Goal: Task Accomplishment & Management: Complete application form

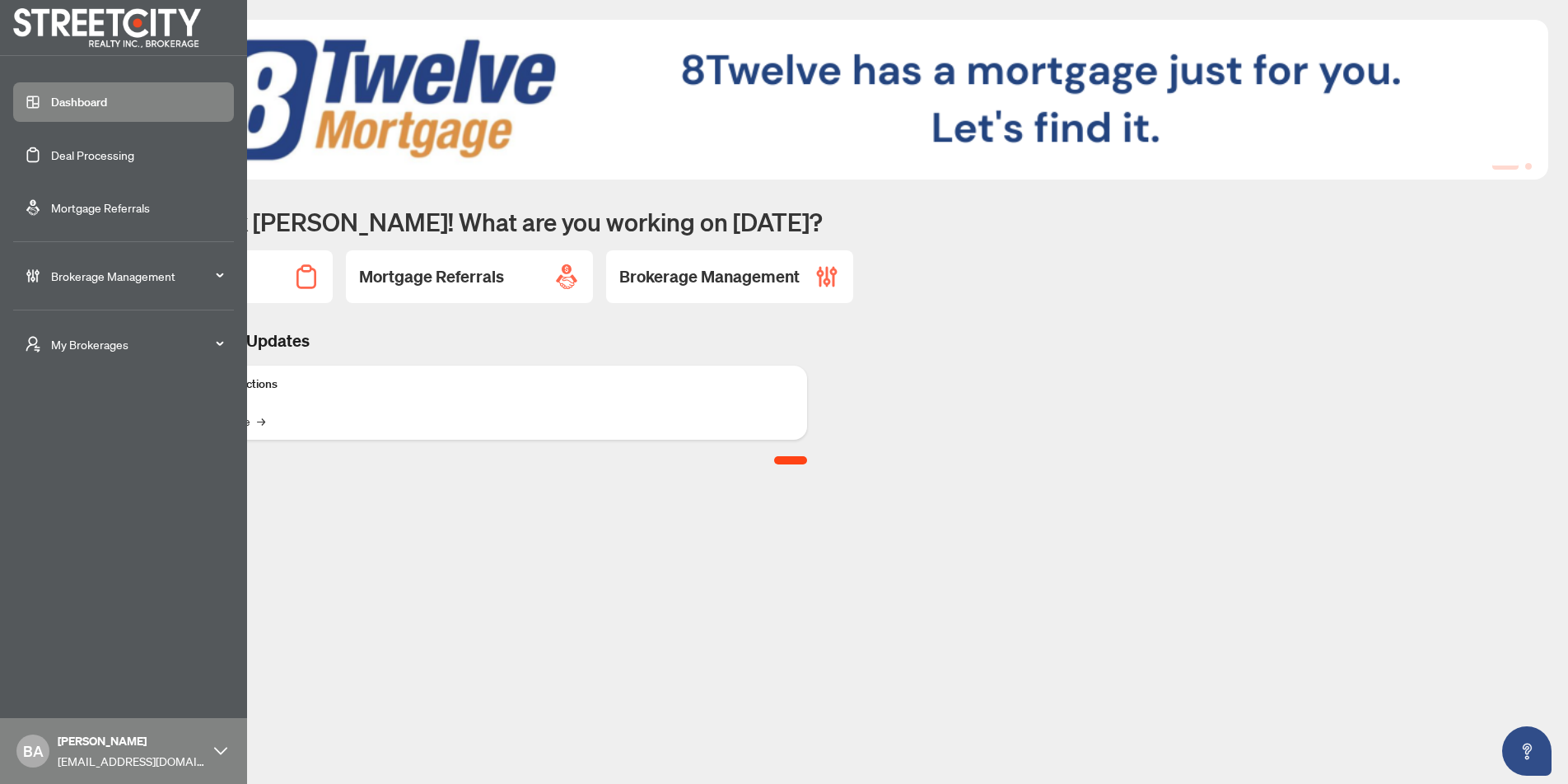
click at [77, 154] on link "Deal Processing" at bounding box center [92, 154] width 83 height 15
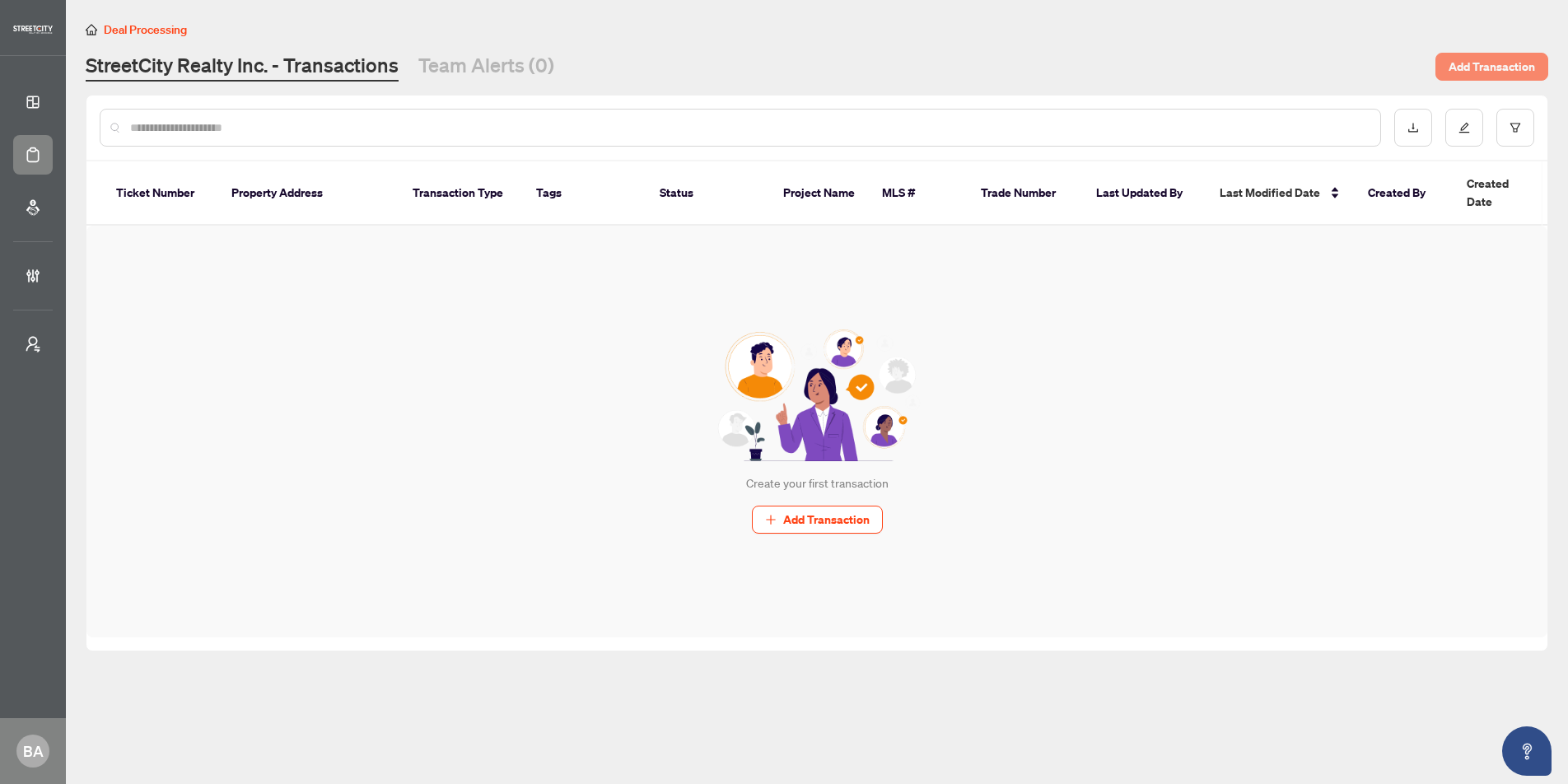
click at [1509, 70] on span "Add Transaction" at bounding box center [1492, 66] width 87 height 26
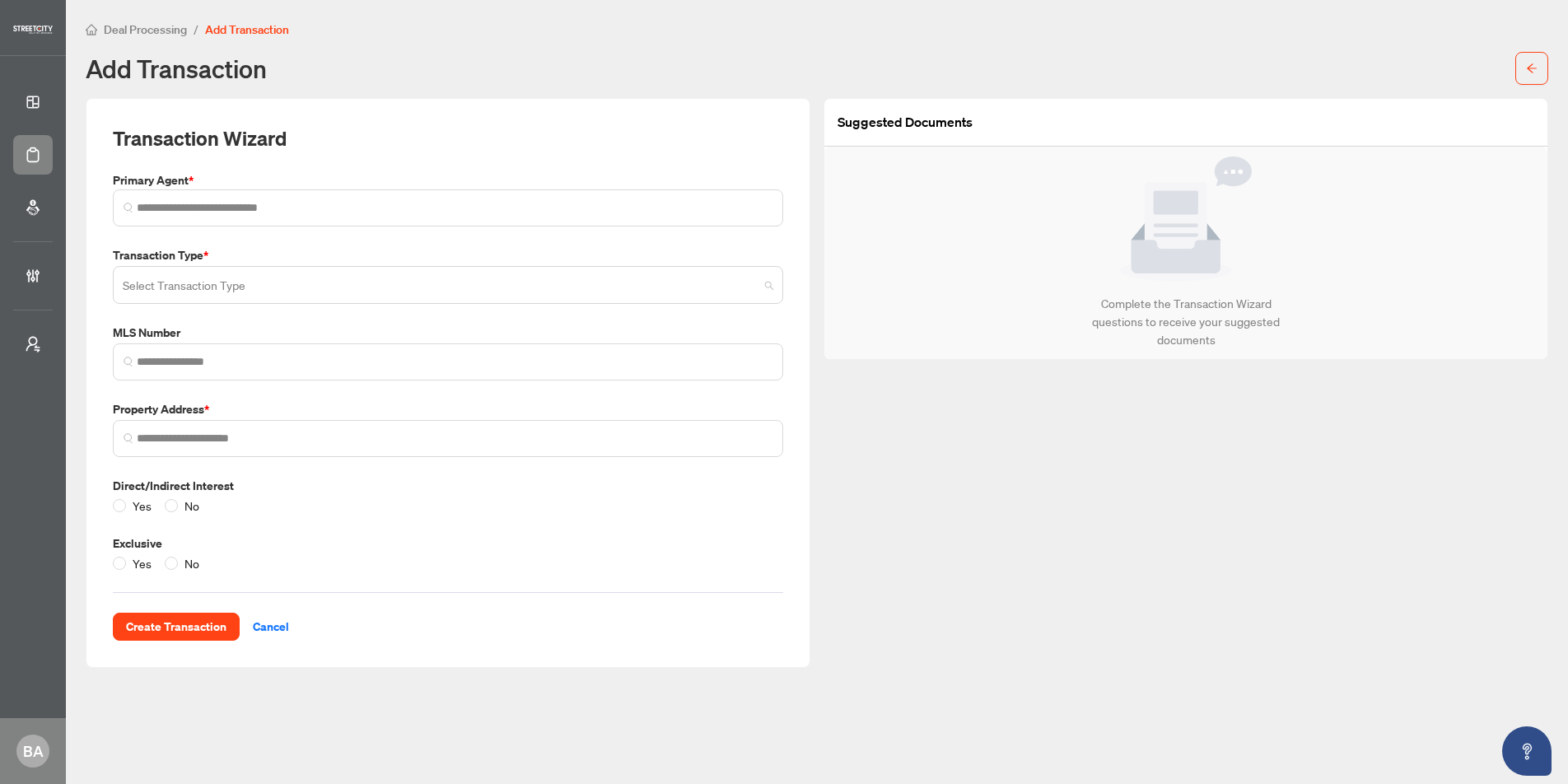
click at [336, 287] on input "search" at bounding box center [441, 287] width 636 height 36
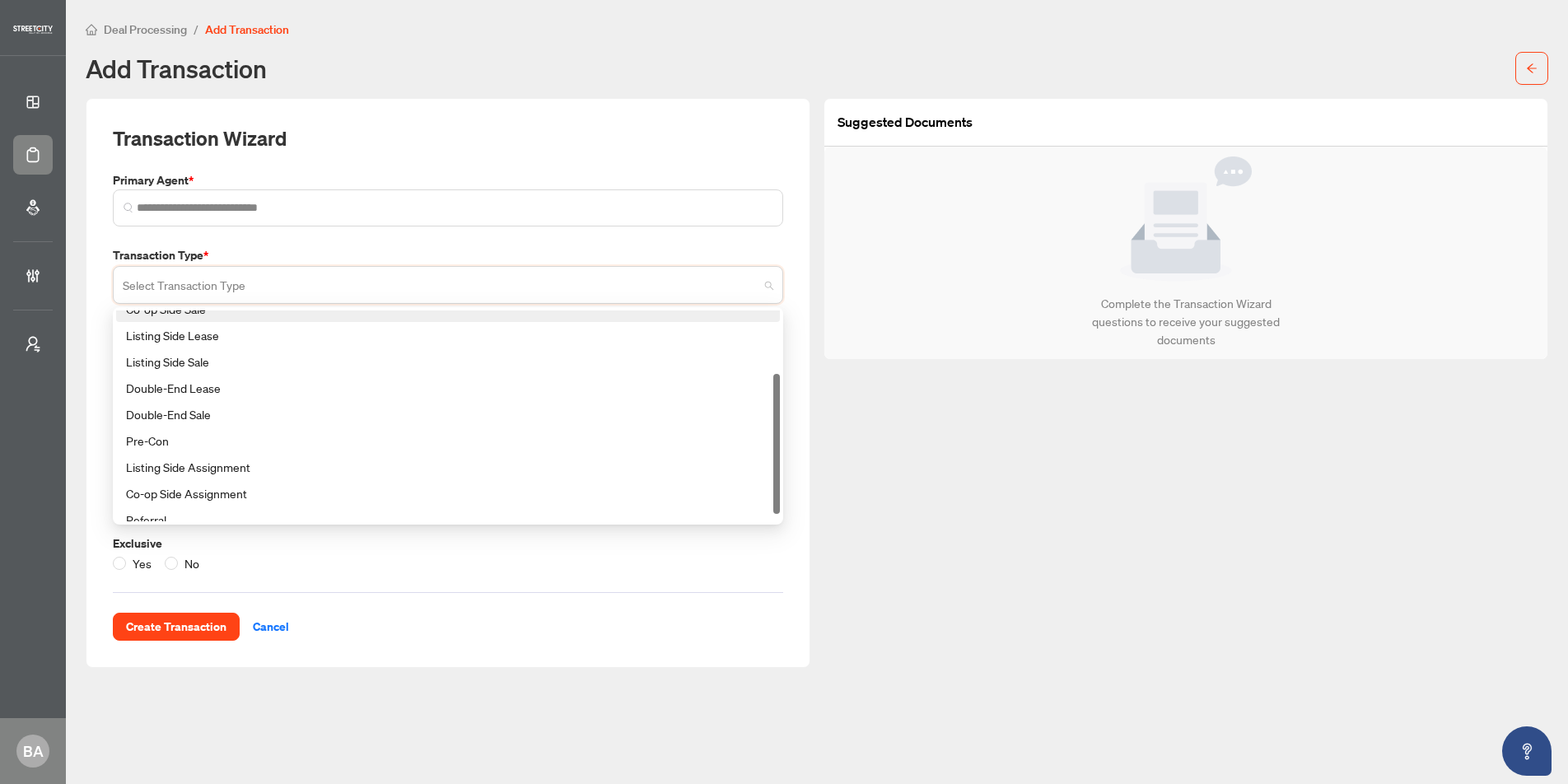
scroll to position [105, 0]
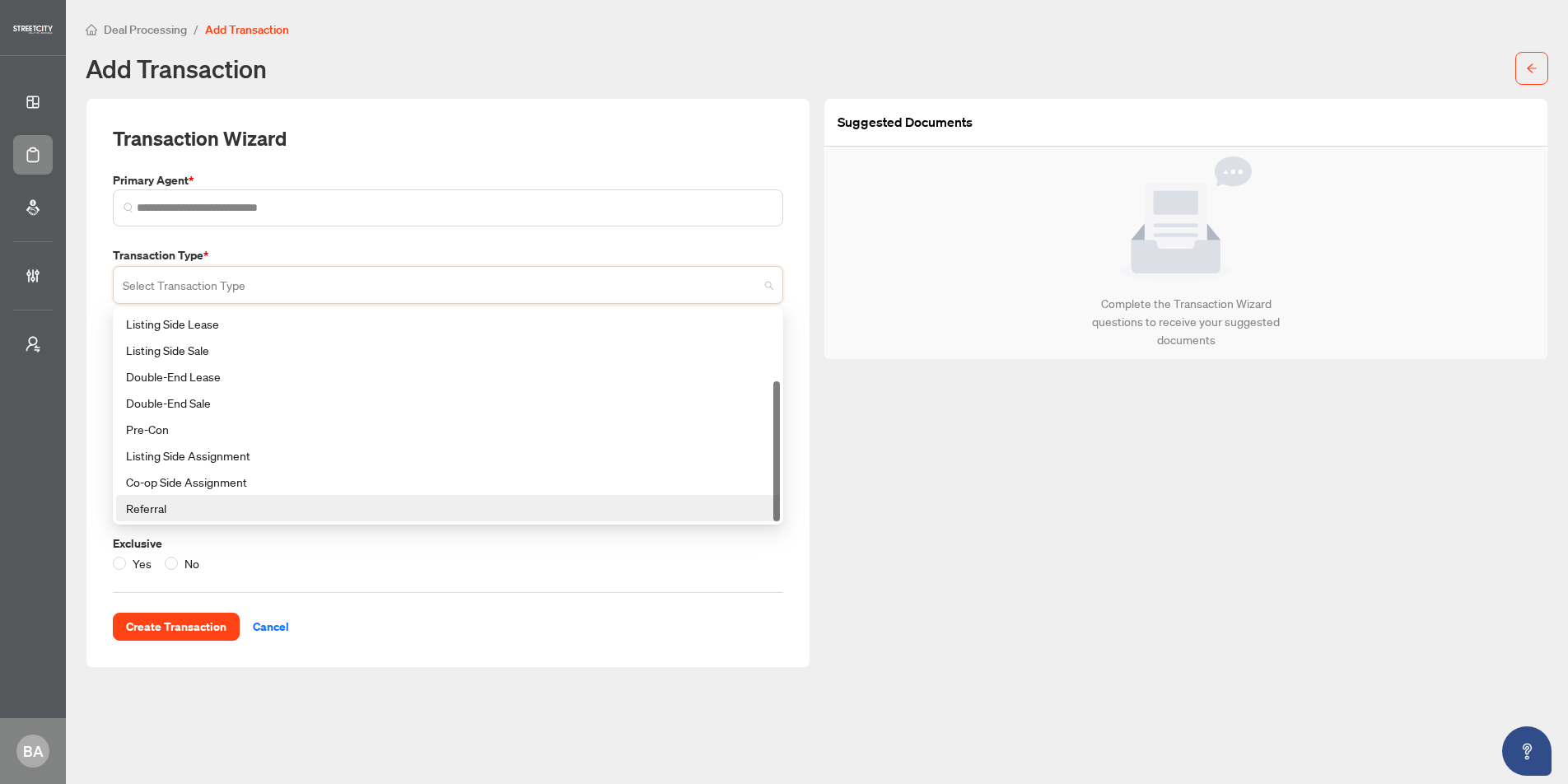
click at [342, 553] on div "Exclusive Yes No" at bounding box center [448, 553] width 684 height 38
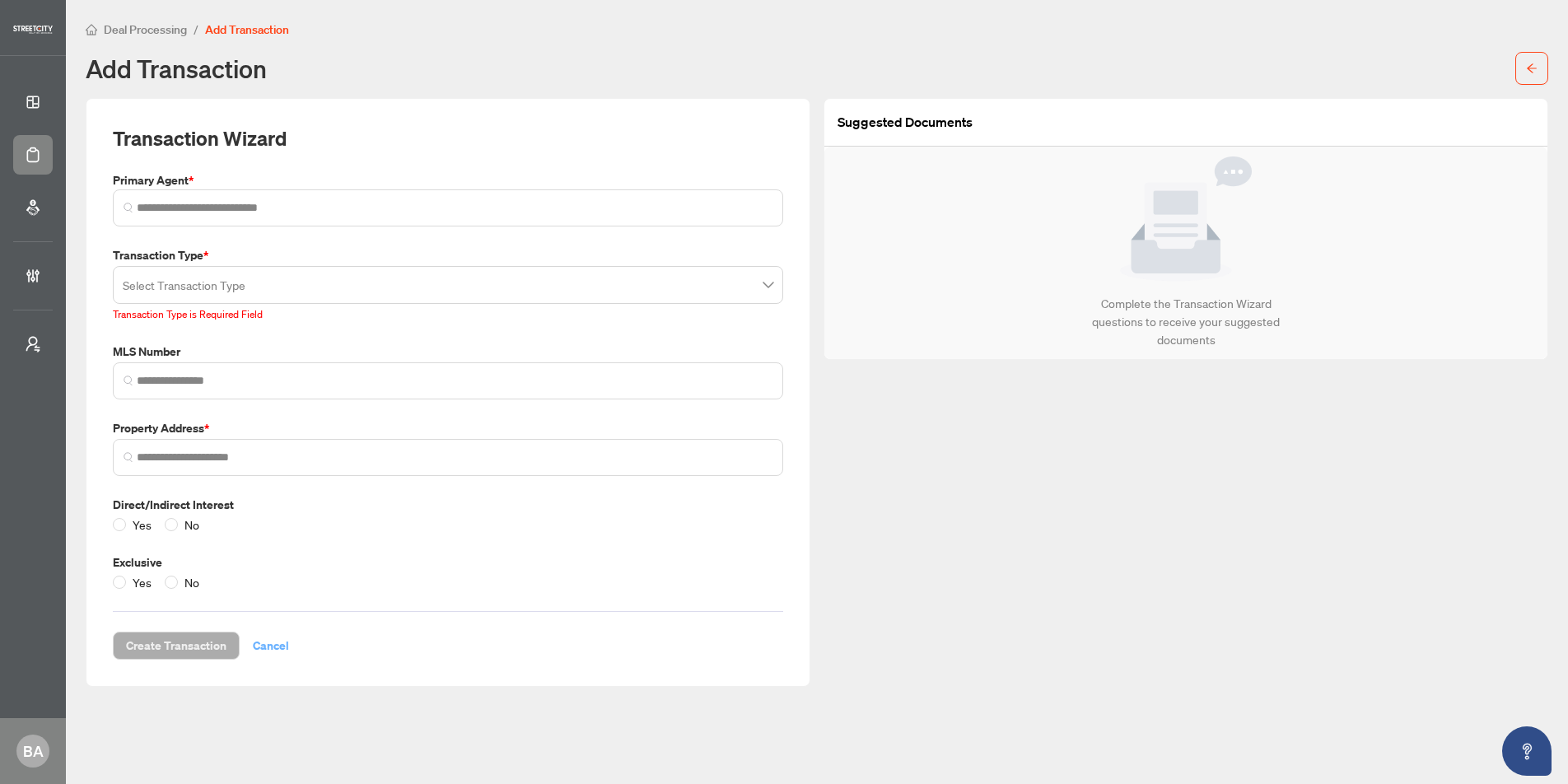
click at [275, 636] on span "Cancel" at bounding box center [270, 646] width 36 height 26
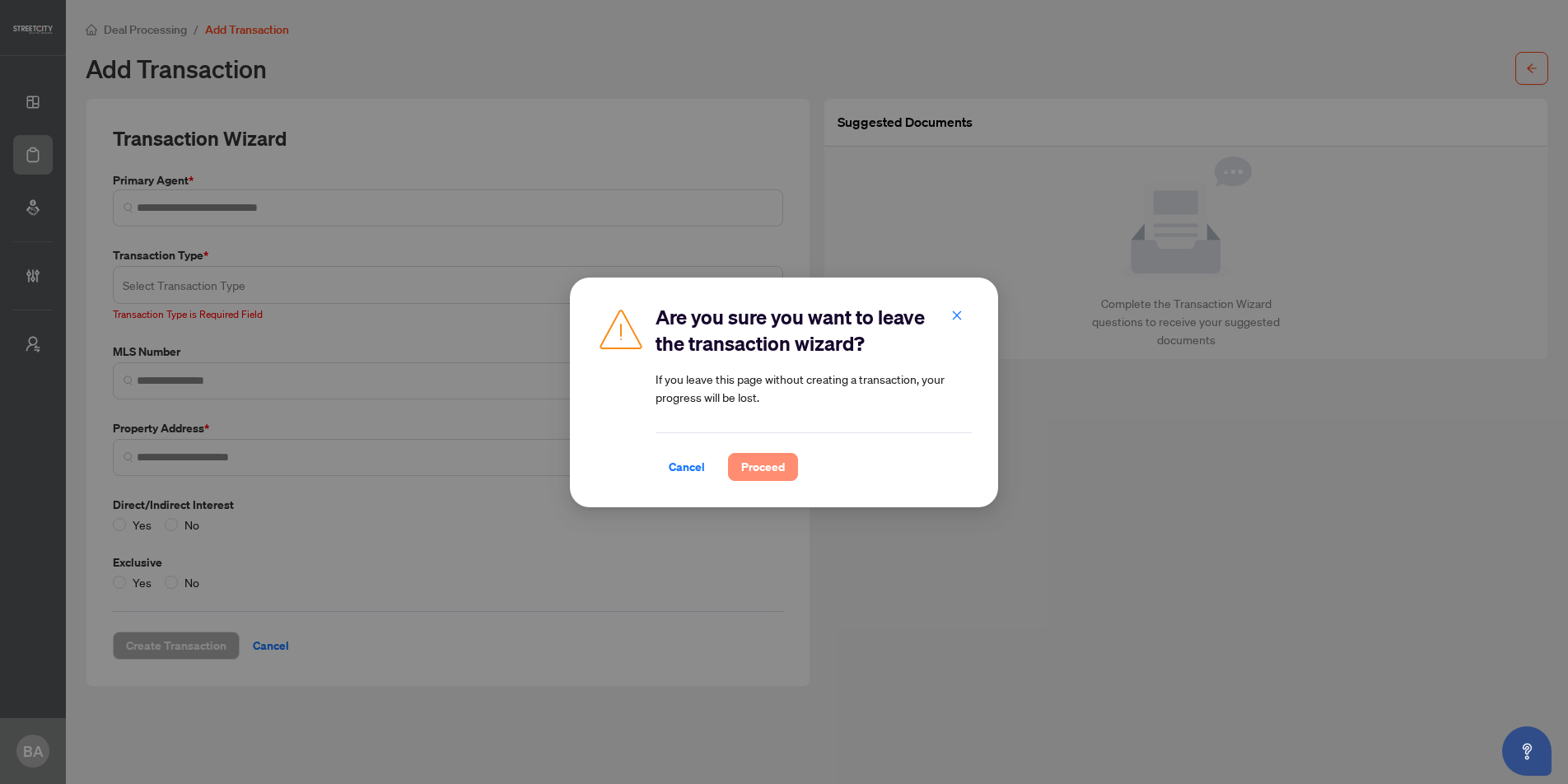
click at [761, 460] on span "Proceed" at bounding box center [763, 466] width 44 height 26
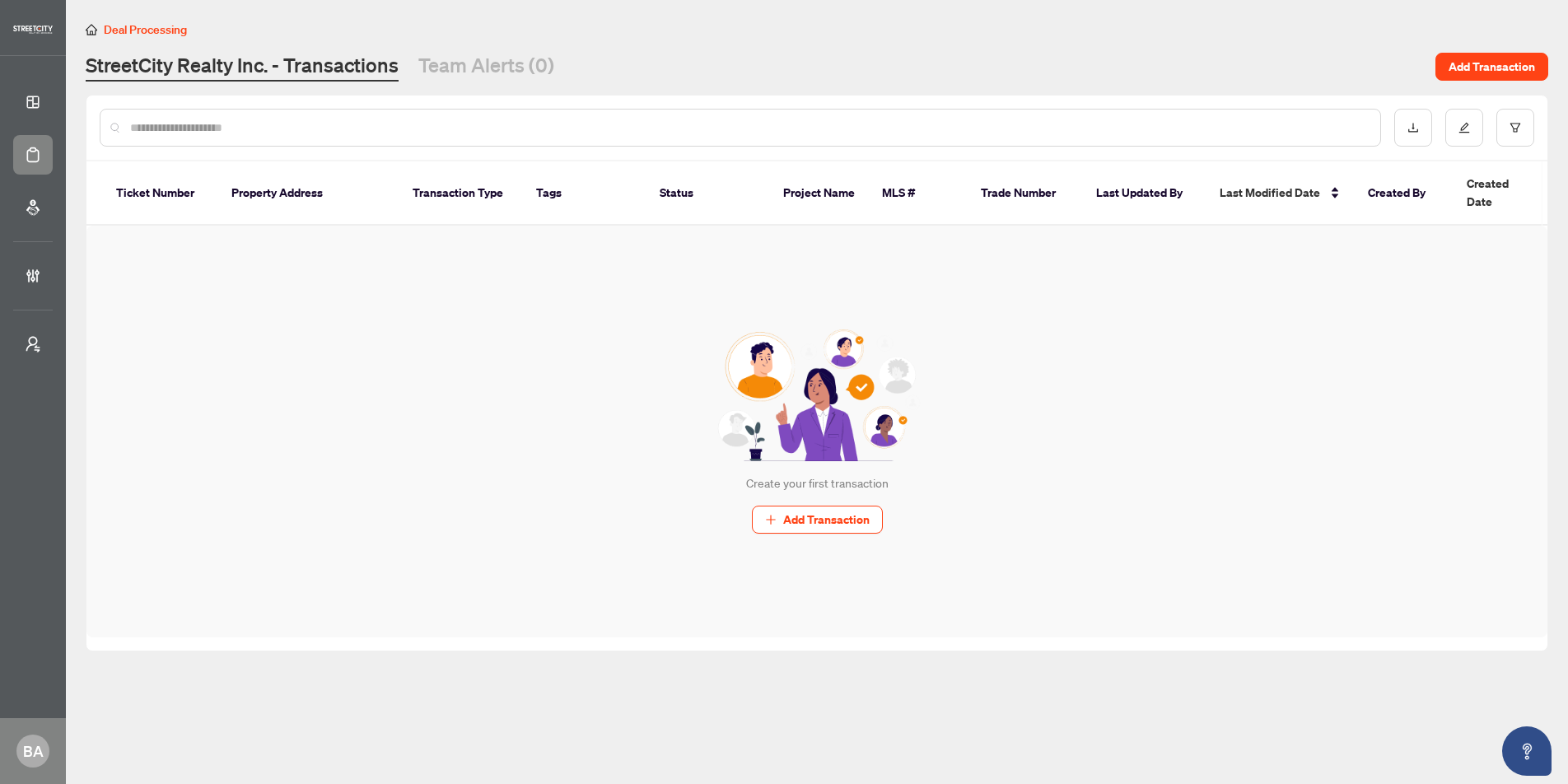
click at [295, 438] on div "Create your first transaction Add Transaction" at bounding box center [817, 431] width 1461 height 412
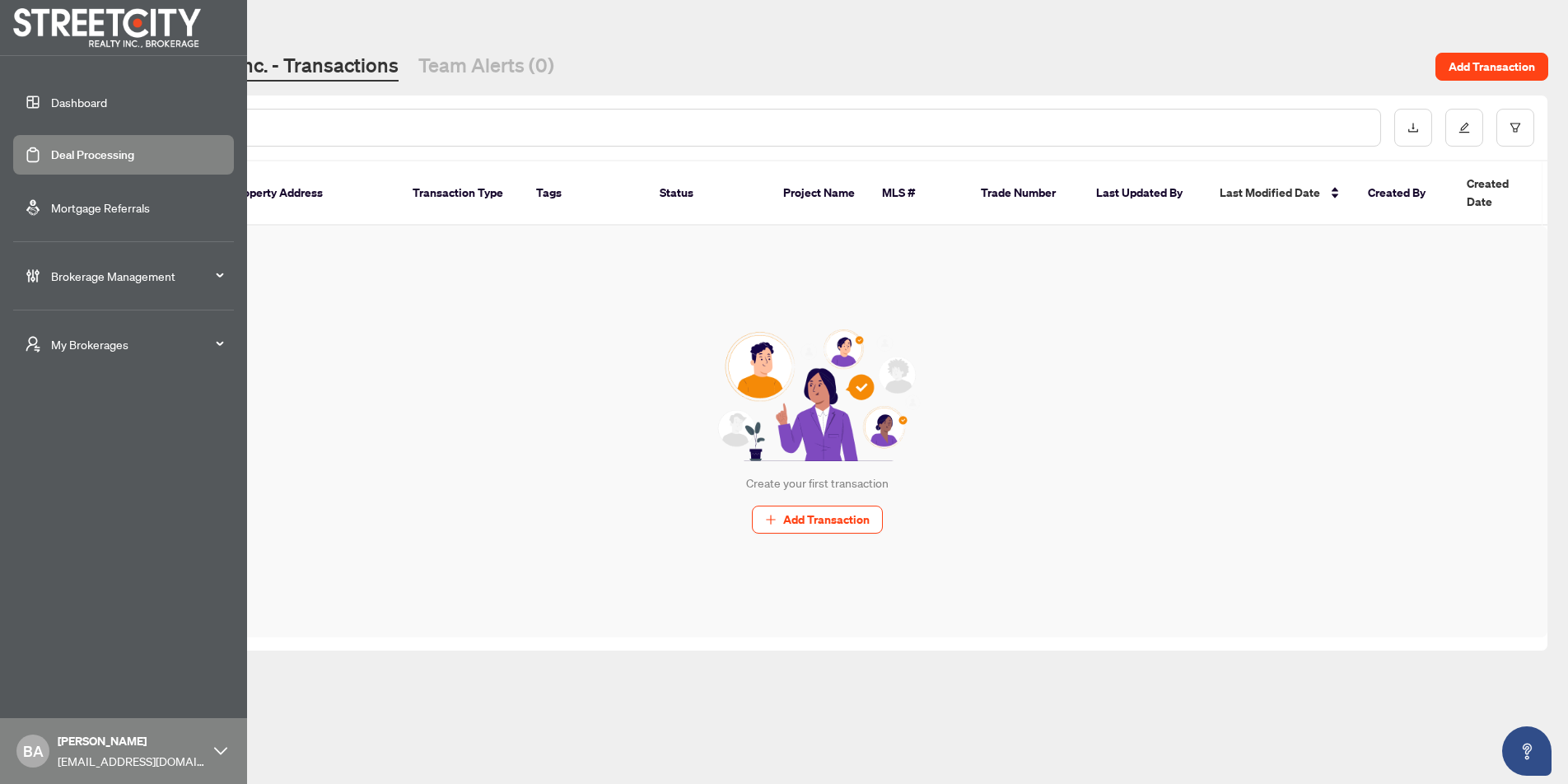
click at [216, 751] on icon at bounding box center [221, 752] width 14 height 14
click at [105, 690] on button "Logout" at bounding box center [124, 687] width 220 height 28
